Goal: Navigation & Orientation: Find specific page/section

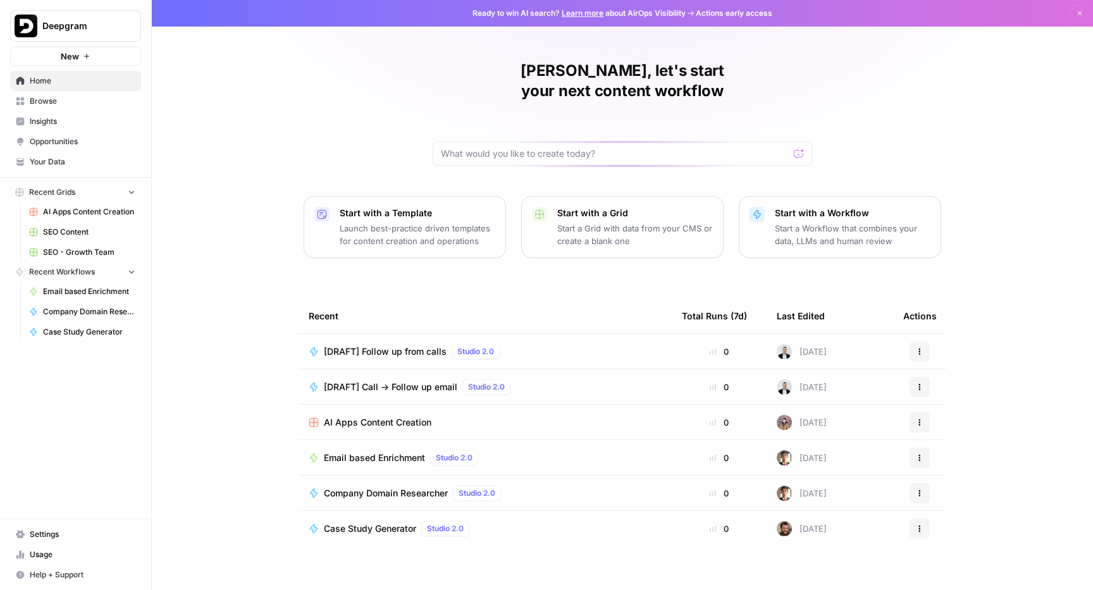
click at [58, 534] on span "Settings" at bounding box center [83, 534] width 106 height 11
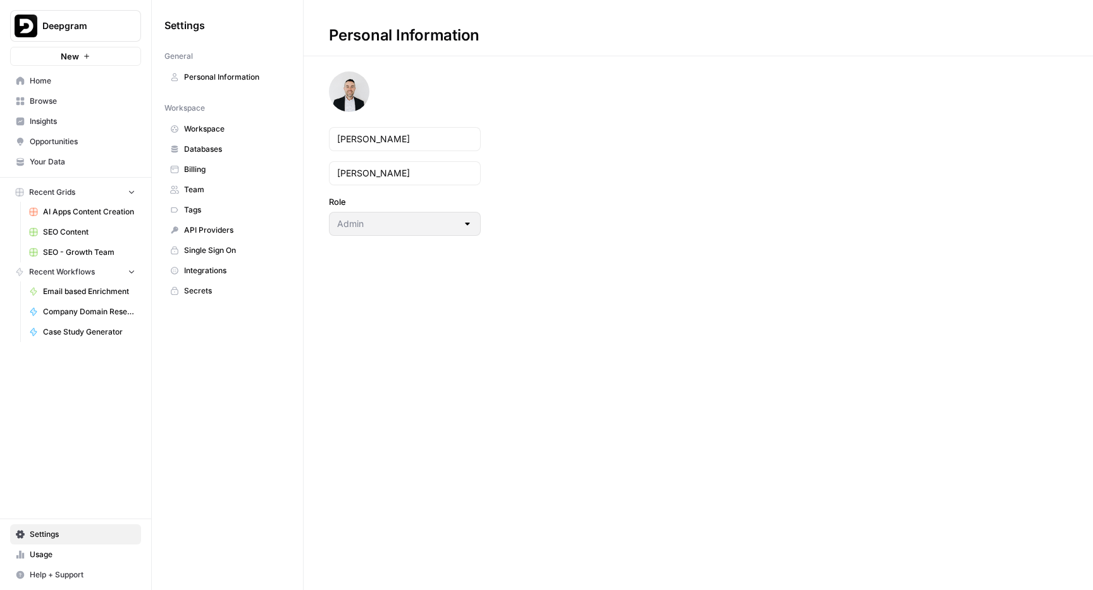
click at [209, 166] on span "Billing" at bounding box center [234, 169] width 101 height 11
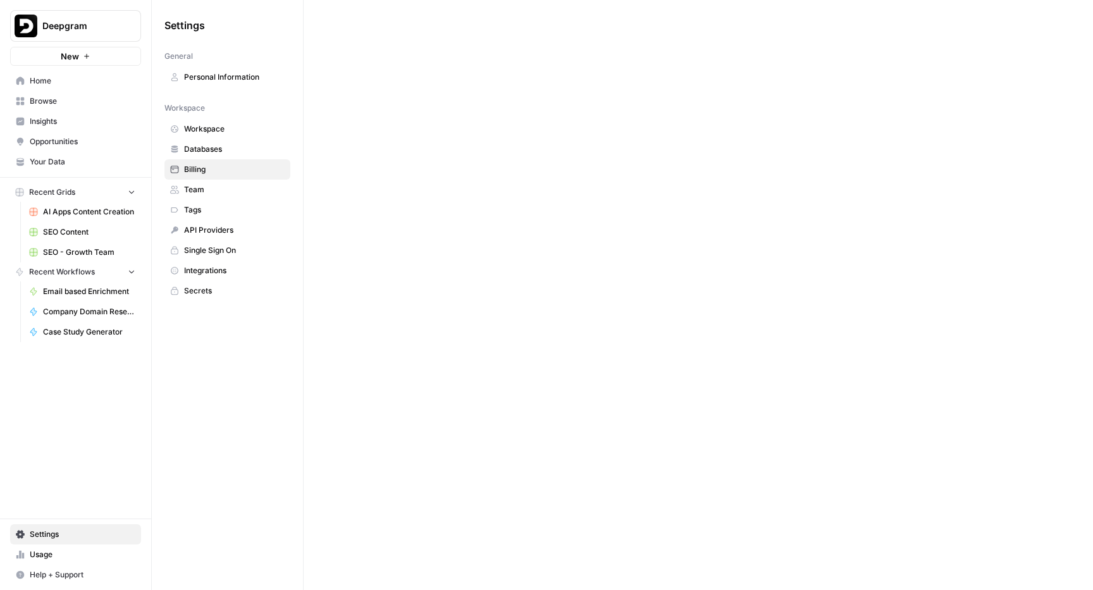
click at [221, 190] on span "Team" at bounding box center [234, 189] width 101 height 11
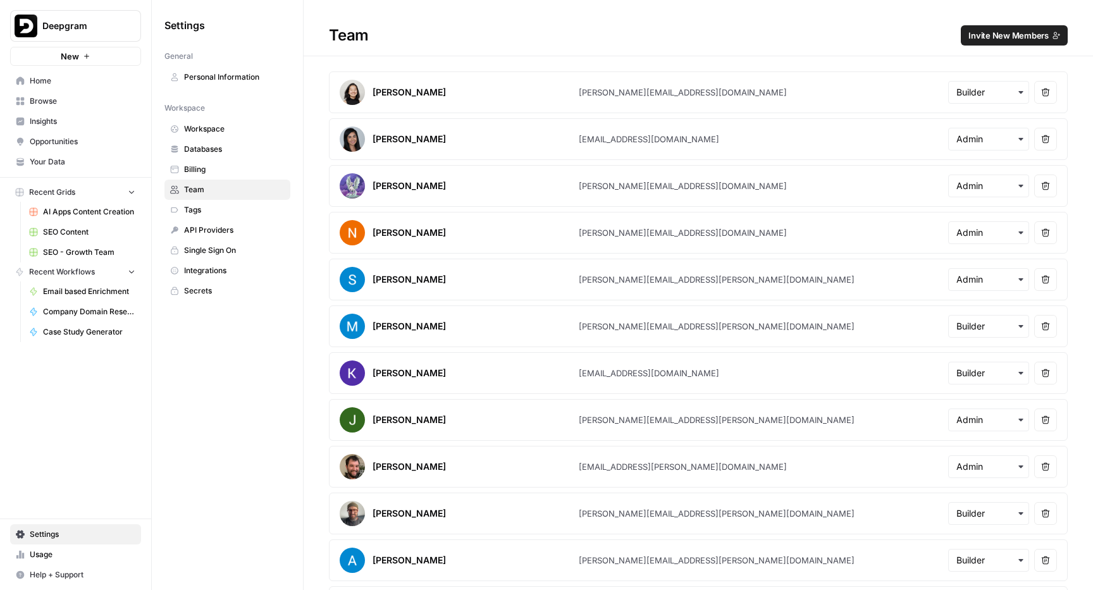
click at [204, 165] on span "Billing" at bounding box center [234, 169] width 101 height 11
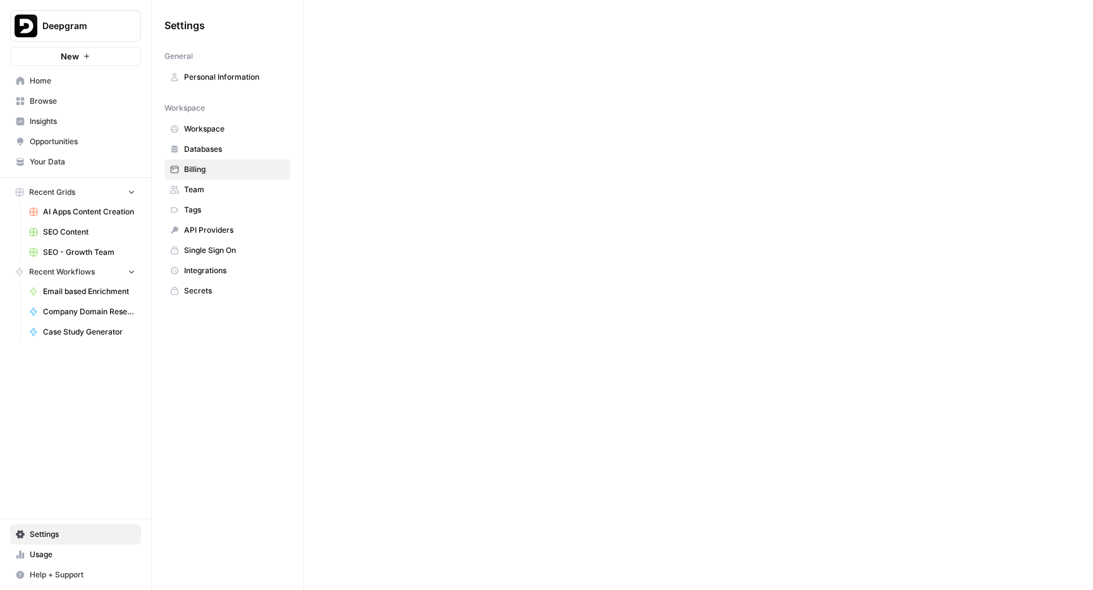
click at [77, 84] on span "Home" at bounding box center [83, 80] width 106 height 11
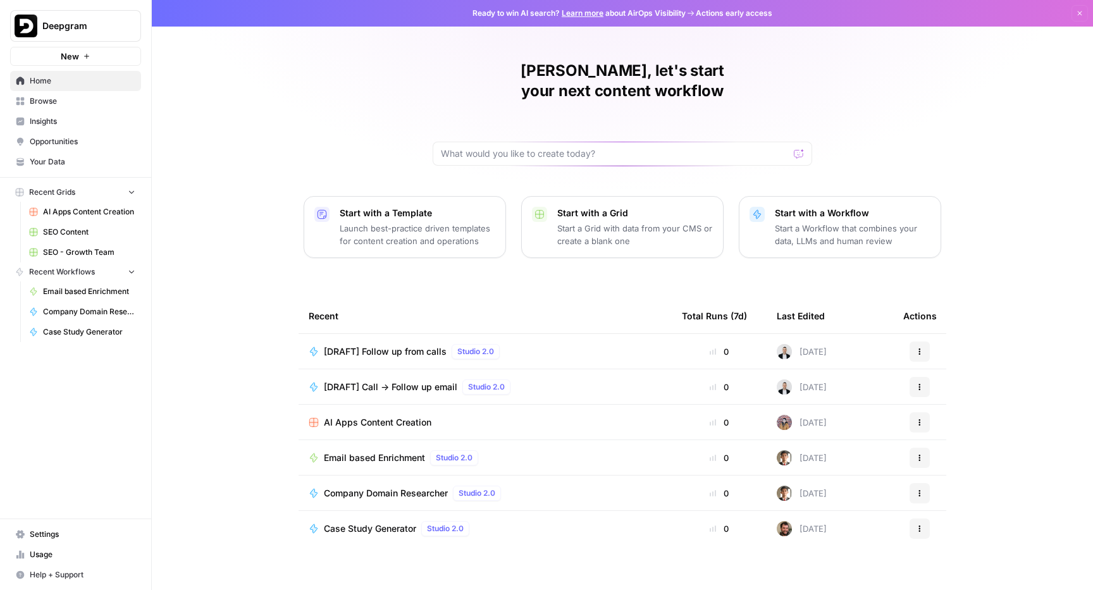
click at [705, 299] on div "Total Runs (7d)" at bounding box center [714, 316] width 65 height 35
click at [731, 299] on div "Total Runs (7d)" at bounding box center [714, 316] width 65 height 35
click at [58, 125] on span "Insights" at bounding box center [83, 121] width 106 height 11
